Goal: Communication & Community: Ask a question

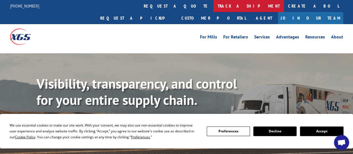
click at [214, 5] on link "track a shipment" at bounding box center [249, 6] width 71 height 12
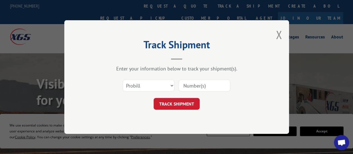
click at [200, 87] on input at bounding box center [205, 86] width 52 height 12
type input "17522545"
click button "TRACK SHIPMENT" at bounding box center [177, 104] width 46 height 12
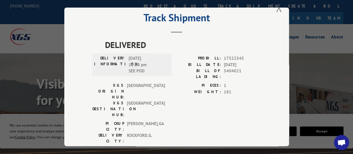
scroll to position [19, 0]
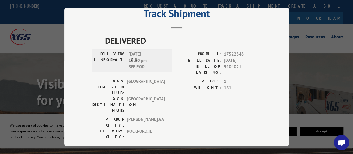
click at [324, 34] on div "Track Shipment DELIVERED DELIVERY INFORMATION: [DATE] 12:20 pm SEE POD PROBILL:…" at bounding box center [176, 77] width 353 height 154
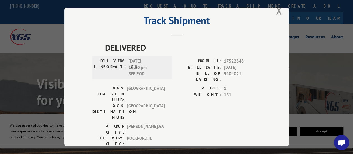
scroll to position [0, 0]
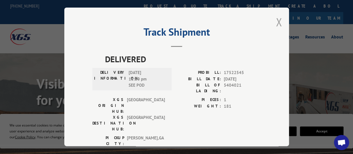
click at [279, 20] on button "Close modal" at bounding box center [279, 22] width 6 height 15
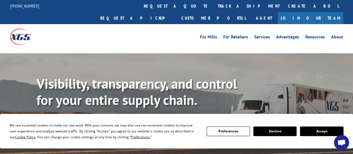
click at [341, 142] on span "Open chat" at bounding box center [341, 143] width 9 height 7
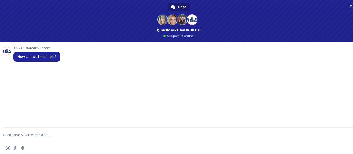
click at [92, 137] on textarea "Compose your message..." at bounding box center [170, 135] width 334 height 5
click at [72, 143] on div "Insert an emoji Send a file Audio message" at bounding box center [179, 148] width 358 height 12
click at [61, 137] on textarea "Compose your message..." at bounding box center [170, 135] width 334 height 5
paste textarea "17522545"
type textarea "tracking pro#17522545"
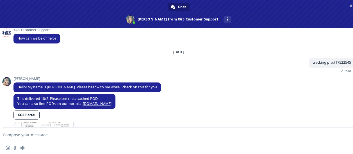
scroll to position [40, 0]
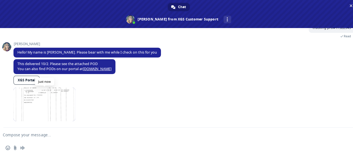
click at [57, 109] on span at bounding box center [44, 105] width 62 height 34
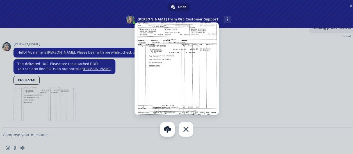
click at [166, 130] on link "Download" at bounding box center [167, 129] width 15 height 15
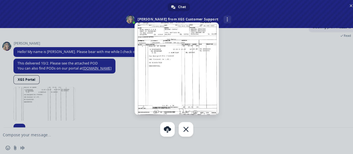
scroll to position [51, 0]
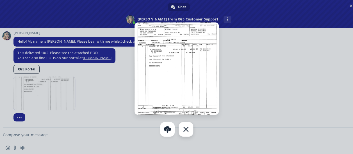
click at [188, 130] on div "Close" at bounding box center [186, 129] width 15 height 15
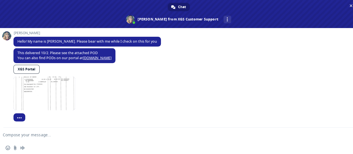
click at [136, 137] on textarea "Compose your message..." at bounding box center [170, 135] width 334 height 5
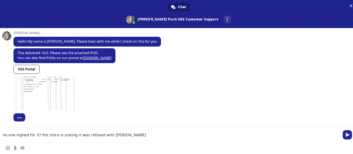
type textarea "no one signed for it? the store is stating it was refused with carrier"
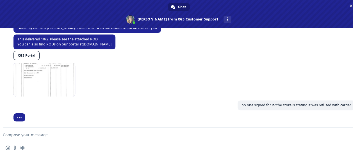
scroll to position [59, 0]
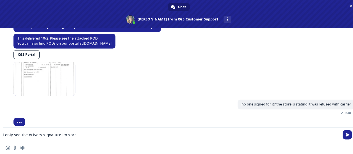
type textarea "i only see the drivers signature im sorry"
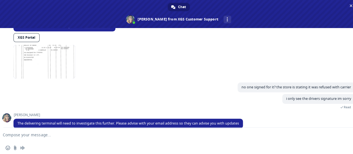
scroll to position [85, 0]
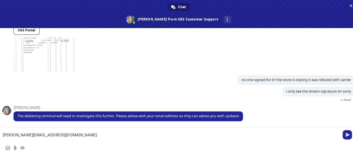
type textarea "[PERSON_NAME][EMAIL_ADDRESS][DOMAIN_NAME]"
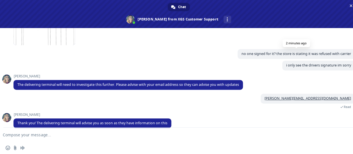
scroll to position [119, 0]
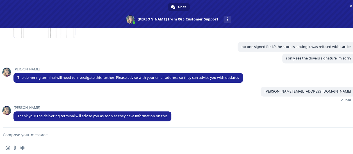
click at [148, 136] on textarea "Compose your message..." at bounding box center [170, 135] width 334 height 5
type textarea "thank you"
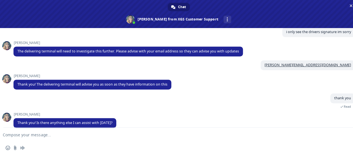
scroll to position [163, 0]
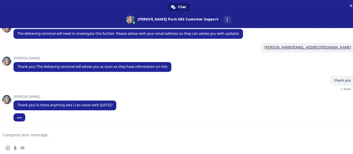
click at [60, 139] on form at bounding box center [173, 135] width 334 height 15
click at [57, 136] on textarea "Compose your message..." at bounding box center [170, 135] width 334 height 5
type textarea "no maam"
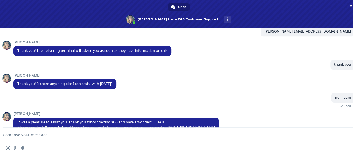
scroll to position [191, 0]
